Goal: Information Seeking & Learning: Learn about a topic

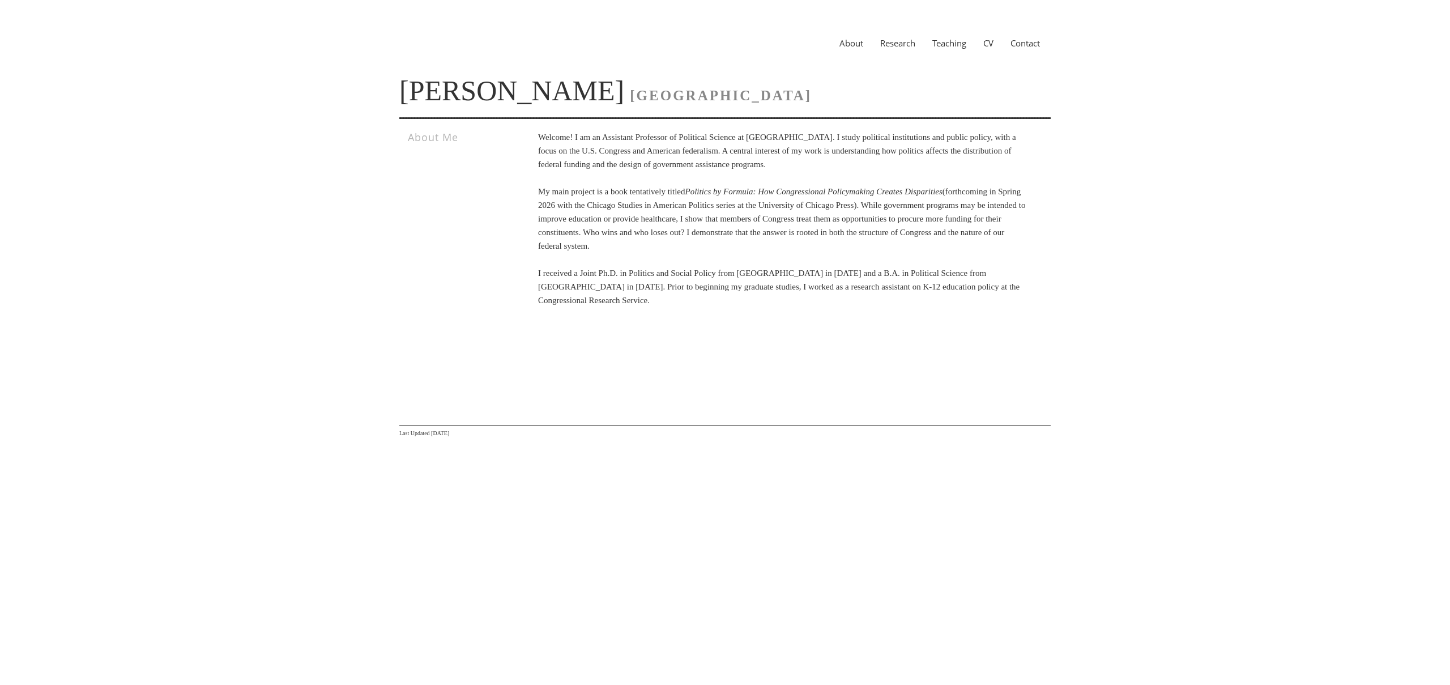
click at [895, 46] on link "Research" at bounding box center [898, 42] width 52 height 11
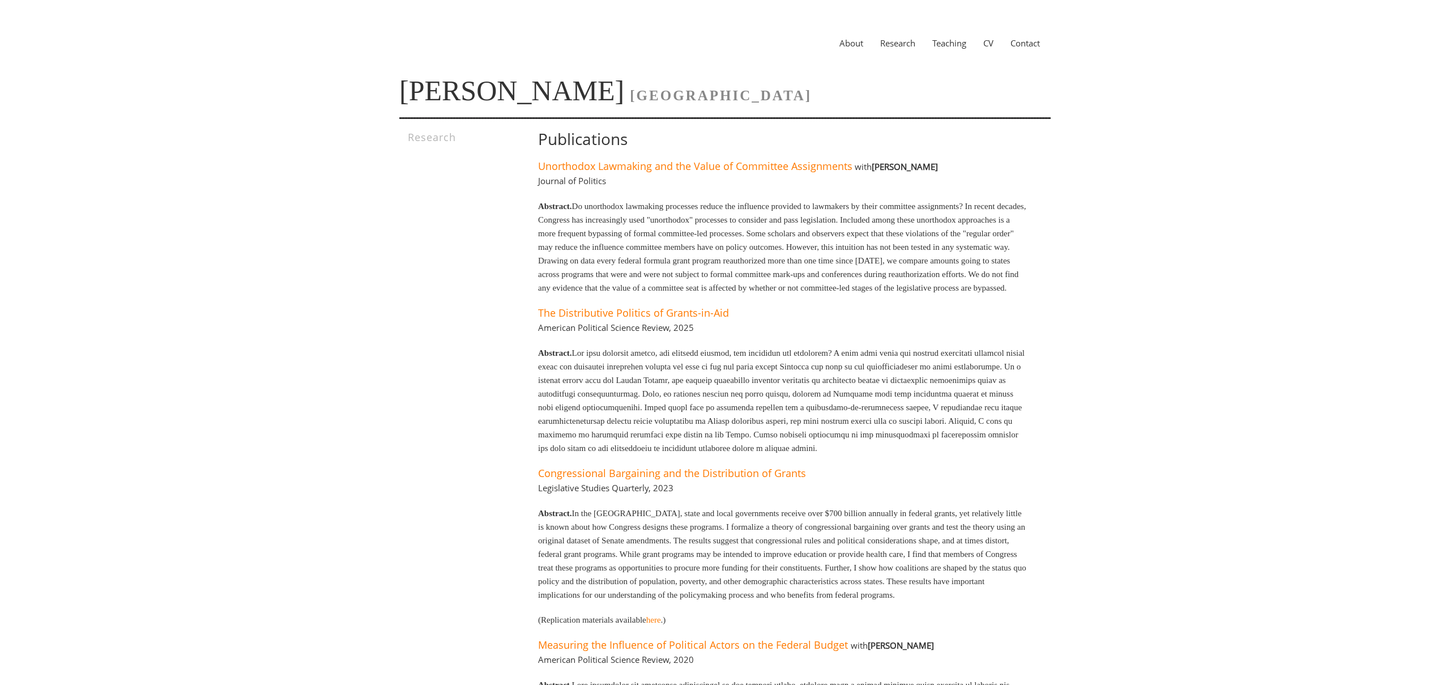
click at [990, 41] on link "CV" at bounding box center [988, 42] width 27 height 11
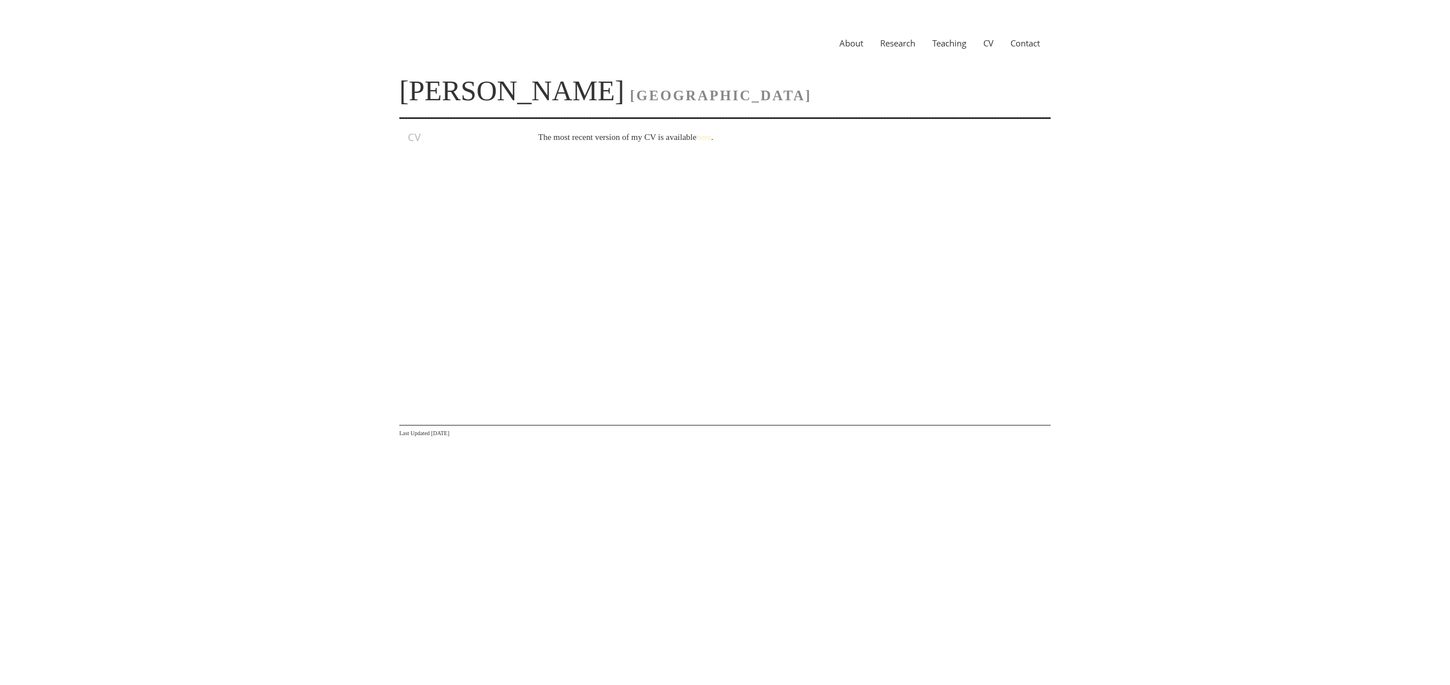
click at [711, 133] on link "here" at bounding box center [704, 137] width 15 height 9
